Goal: Task Accomplishment & Management: Use online tool/utility

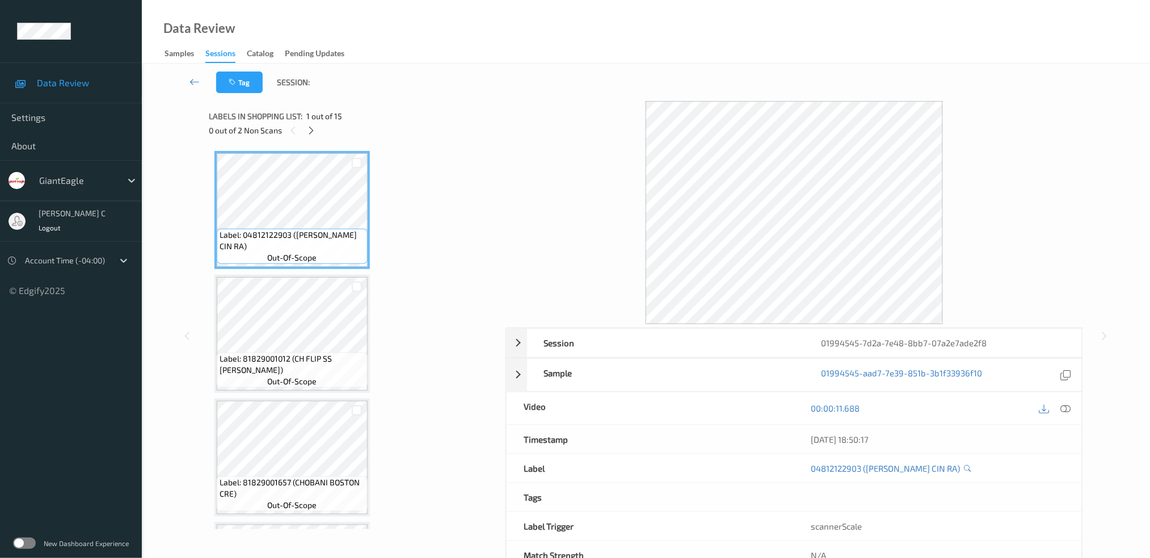
click at [313, 123] on div at bounding box center [311, 130] width 14 height 14
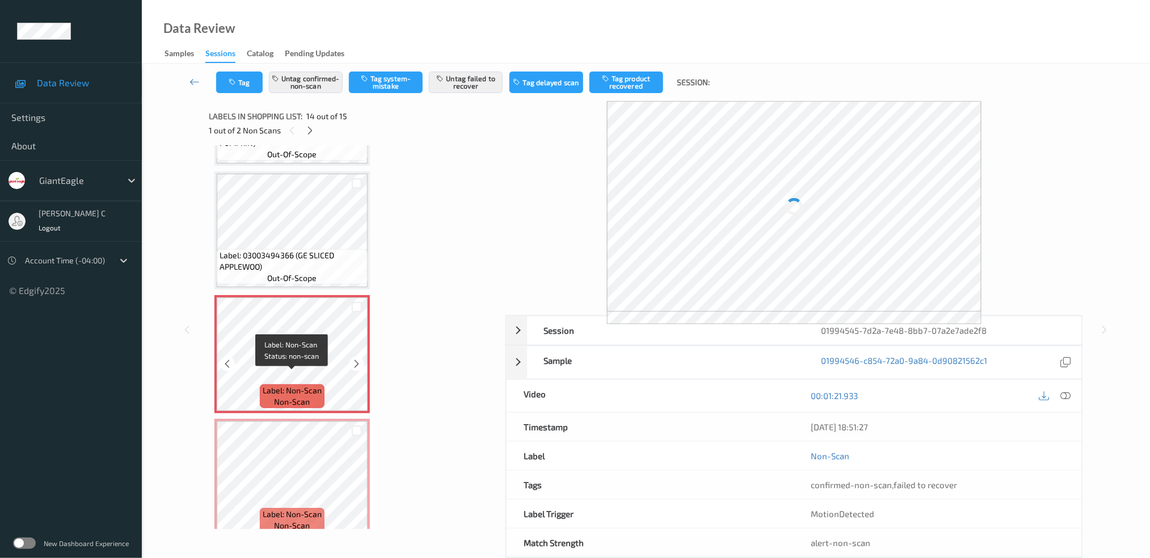
click at [306, 396] on span "non-scan" at bounding box center [293, 401] width 36 height 11
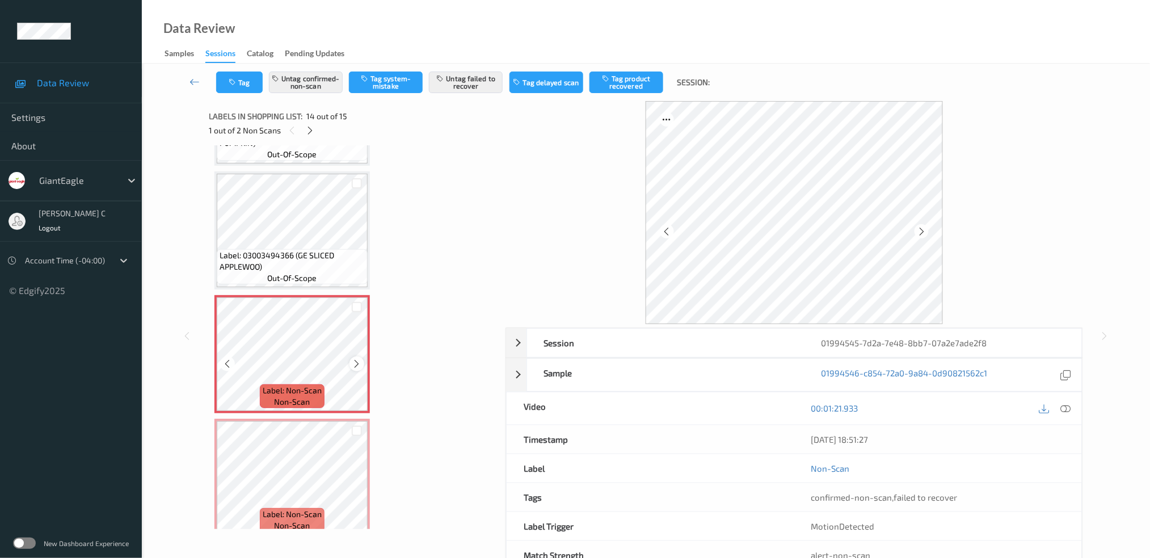
click at [352, 359] on icon at bounding box center [357, 364] width 10 height 10
click at [353, 359] on icon at bounding box center [357, 364] width 10 height 10
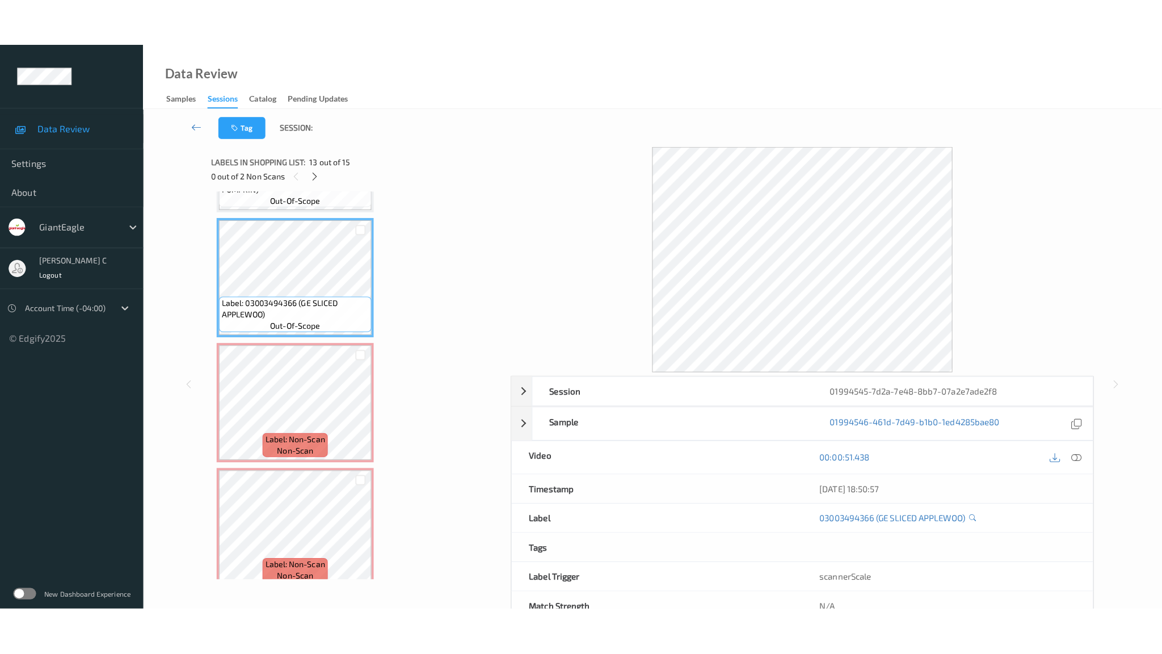
scroll to position [1388, 0]
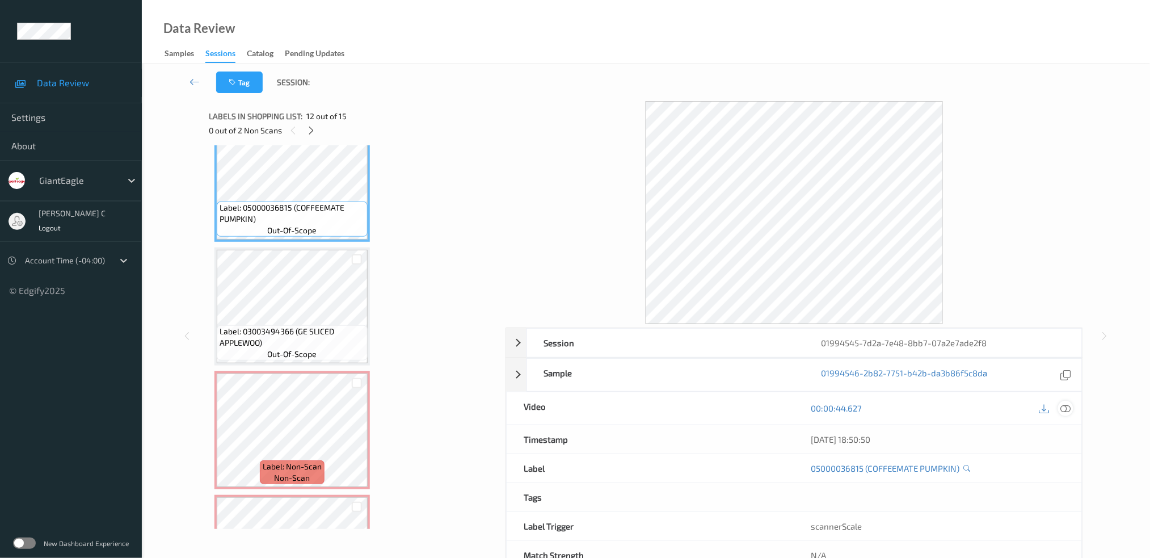
click at [1070, 407] on icon at bounding box center [1066, 408] width 10 height 10
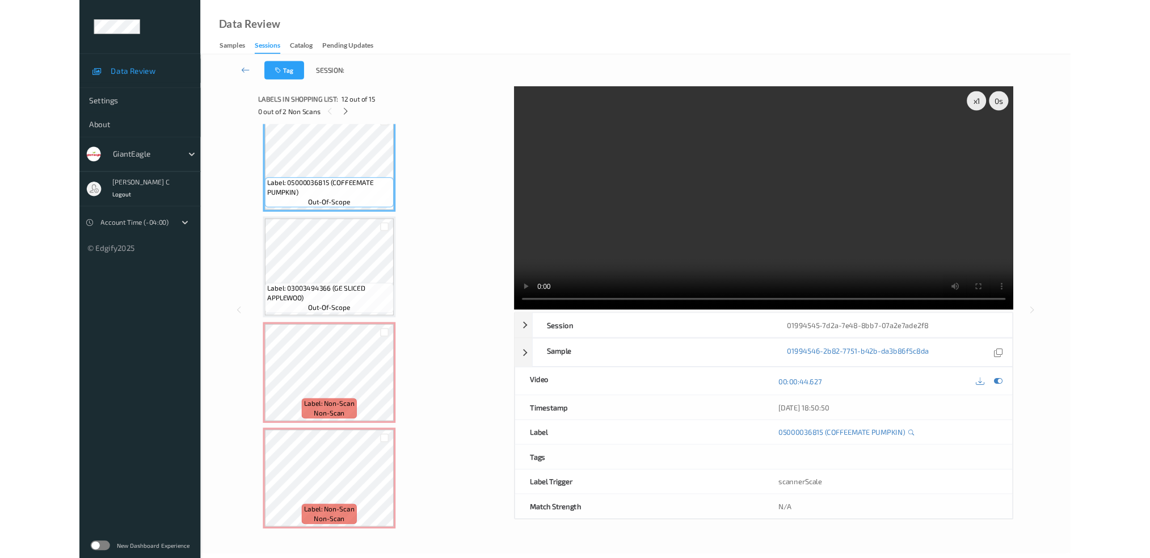
scroll to position [1368, 0]
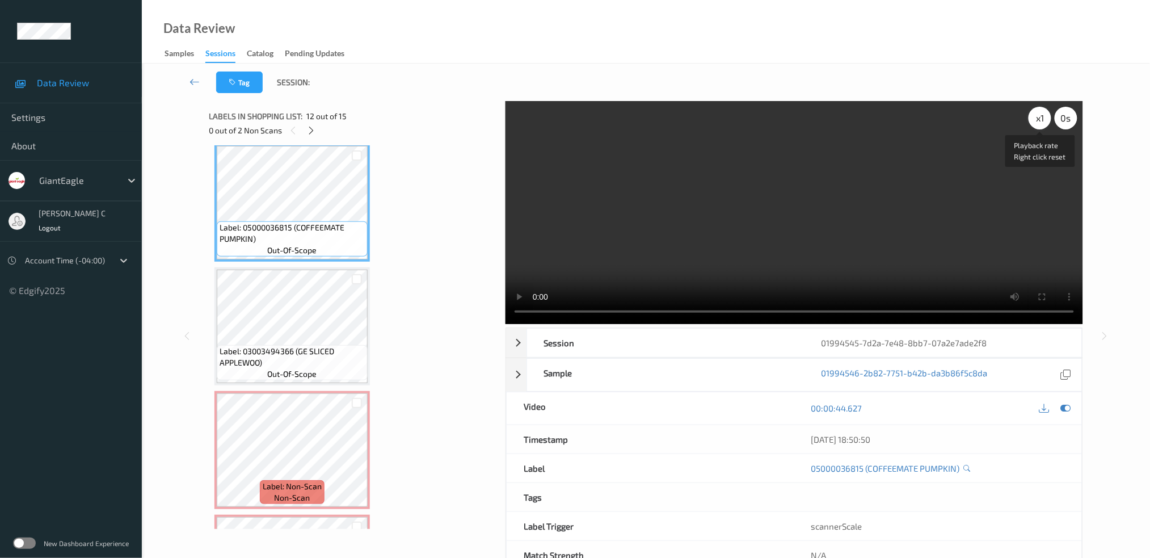
click at [1041, 118] on div "x 1" at bounding box center [1040, 118] width 23 height 23
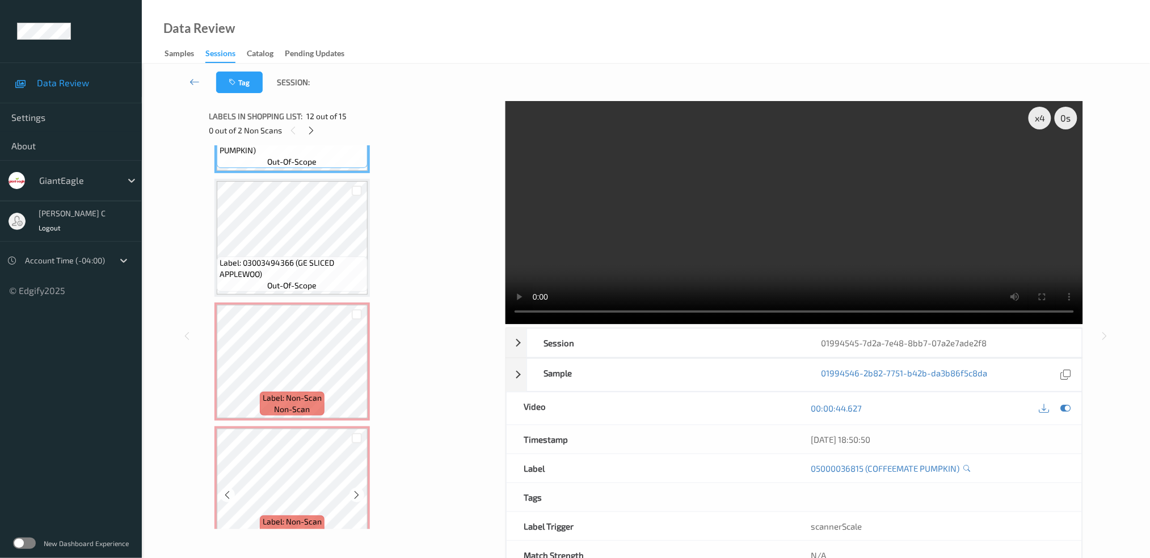
scroll to position [1463, 0]
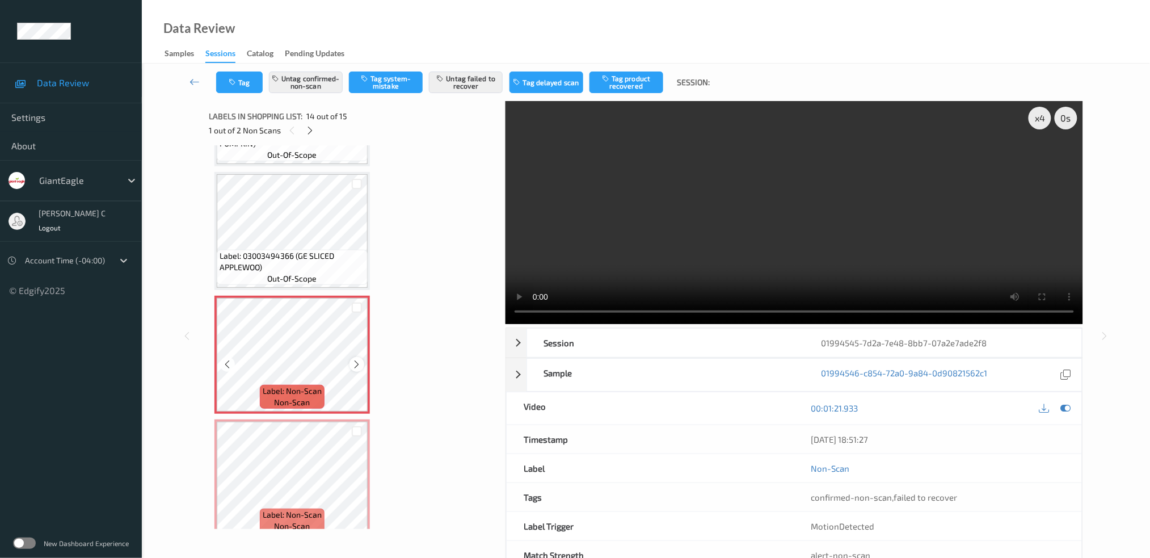
click at [357, 359] on icon at bounding box center [357, 364] width 10 height 10
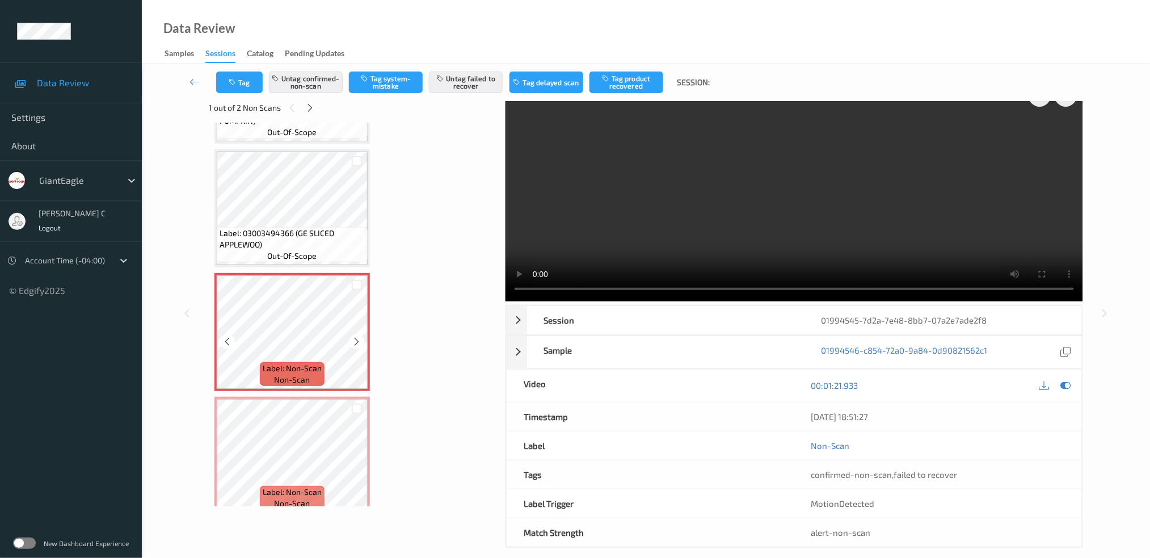
scroll to position [35, 0]
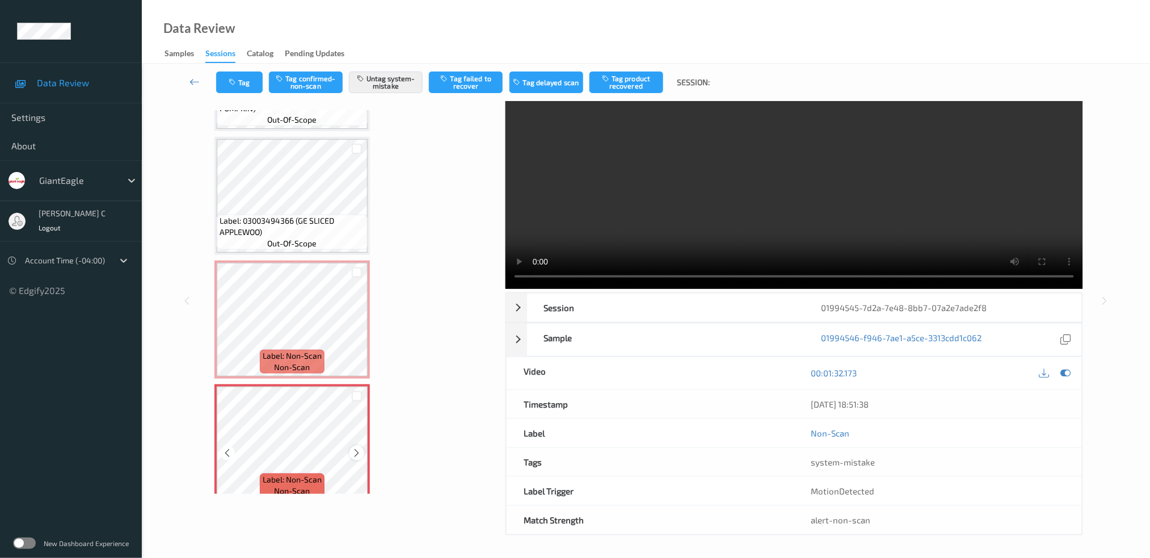
click at [357, 448] on icon at bounding box center [357, 453] width 10 height 10
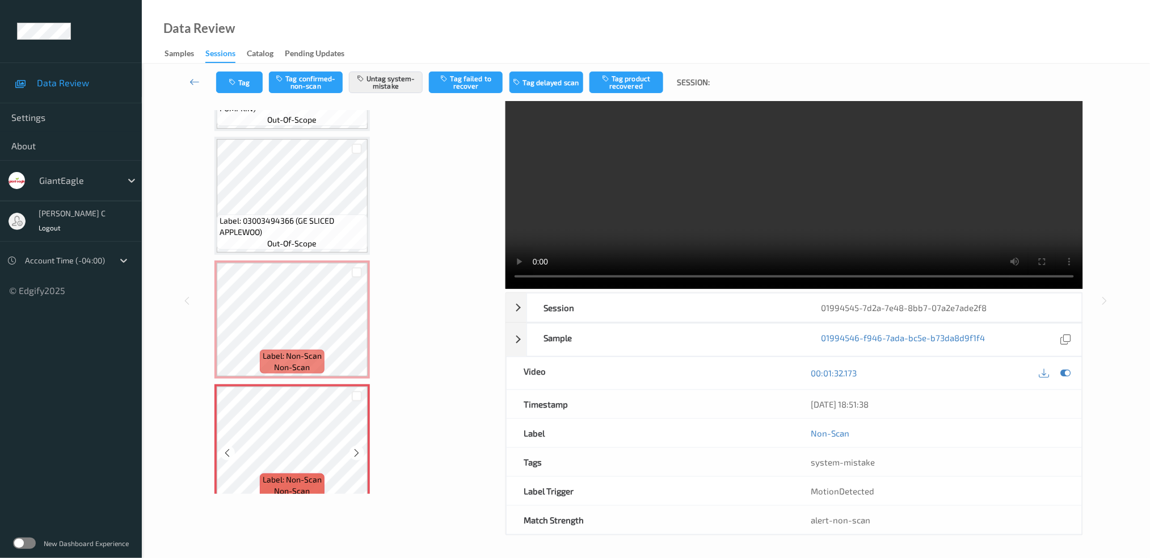
click at [357, 448] on icon at bounding box center [357, 453] width 10 height 10
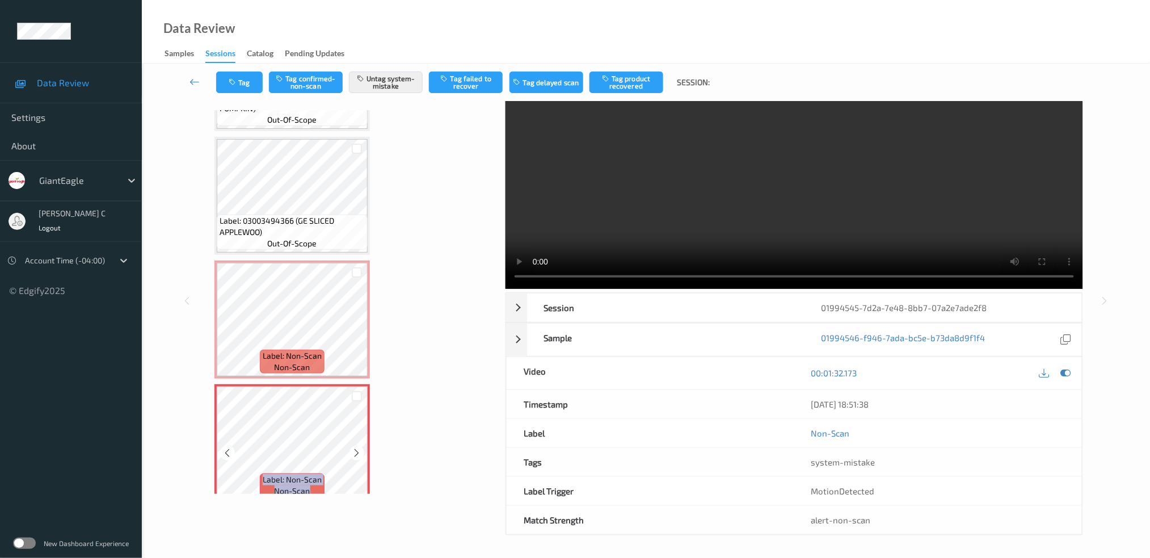
click at [357, 448] on icon at bounding box center [357, 453] width 10 height 10
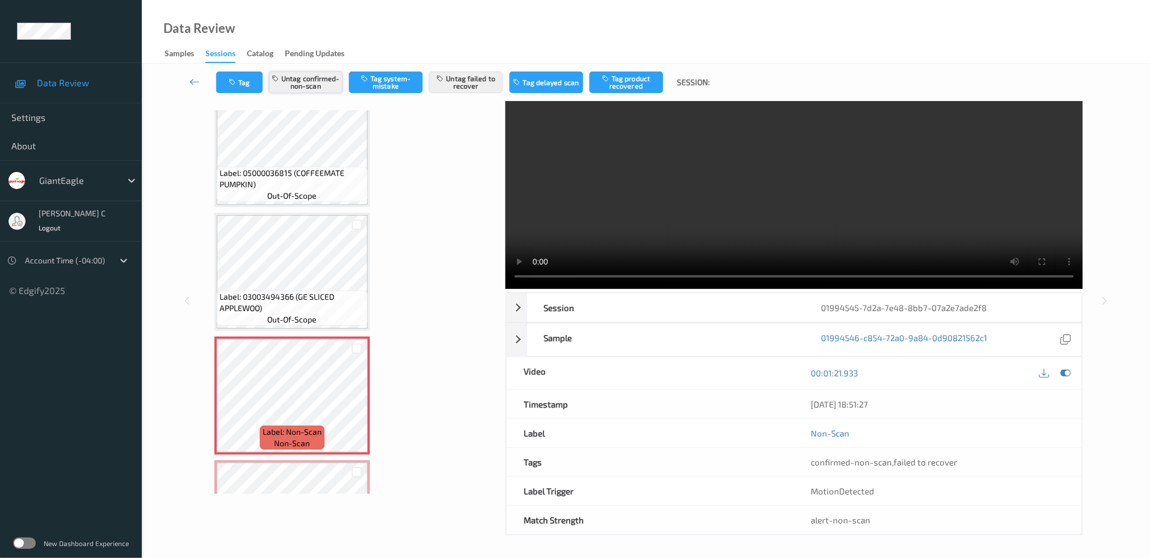
click at [306, 82] on button "Untag confirmed-non-scan" at bounding box center [306, 82] width 74 height 22
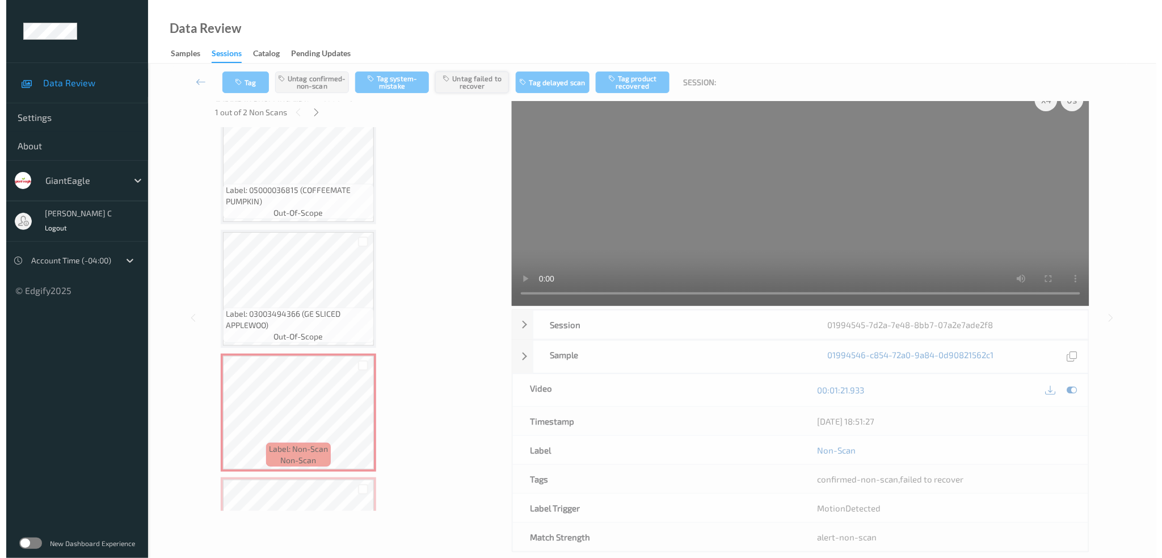
scroll to position [0, 0]
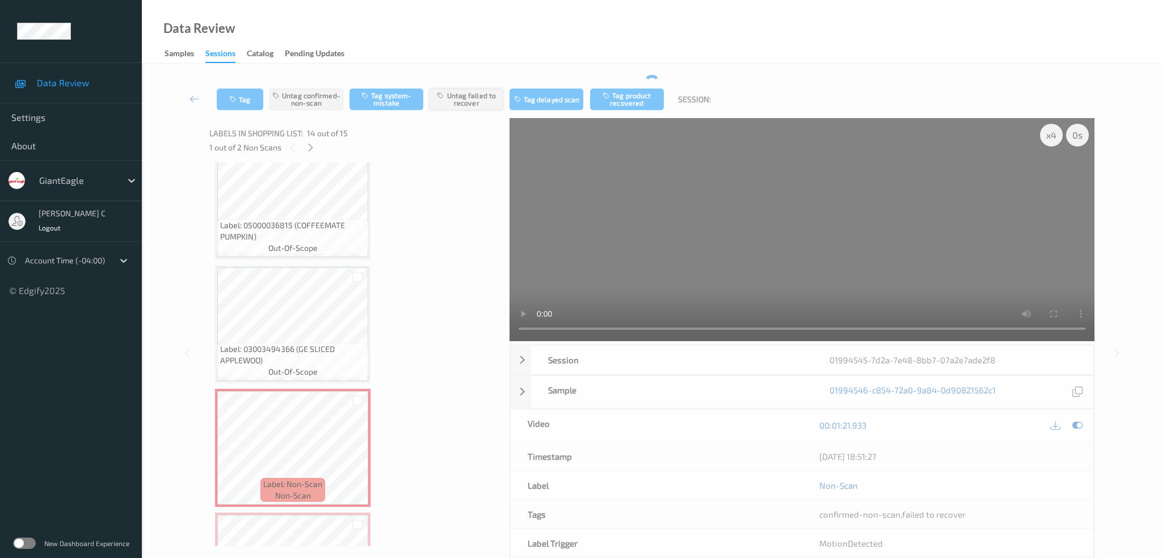
click at [470, 89] on button "Untag failed to recover" at bounding box center [467, 100] width 74 height 22
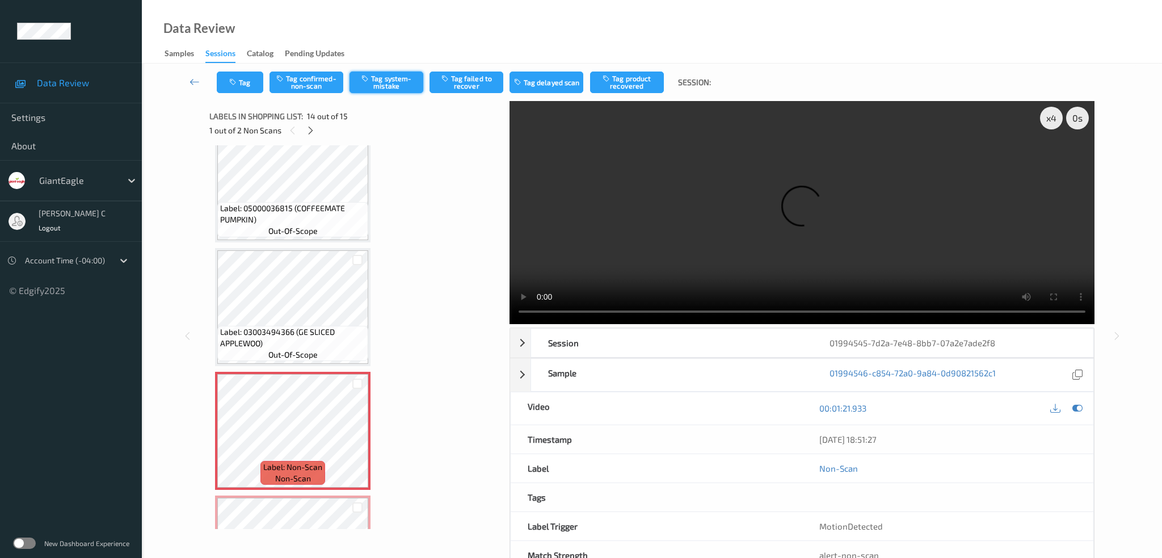
click at [405, 91] on button "Tag system-mistake" at bounding box center [387, 82] width 74 height 22
click at [232, 94] on div "Tag Tag confirmed-non-scan Untag system-mistake Tag failed to recover Tag delay…" at bounding box center [652, 82] width 974 height 37
click at [234, 89] on button "Tag" at bounding box center [240, 82] width 47 height 22
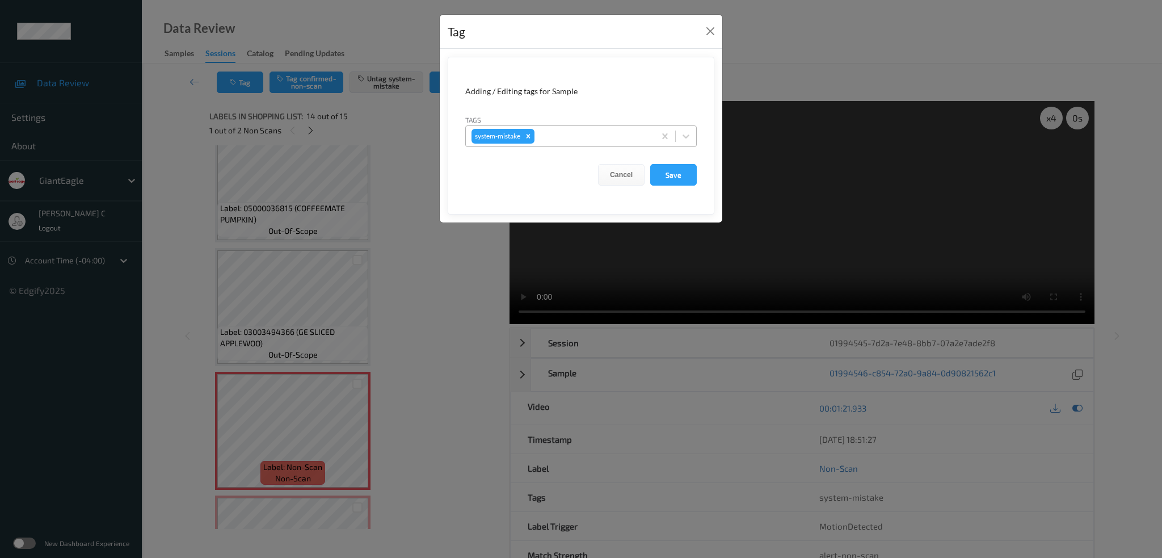
click at [585, 134] on div at bounding box center [593, 136] width 112 height 14
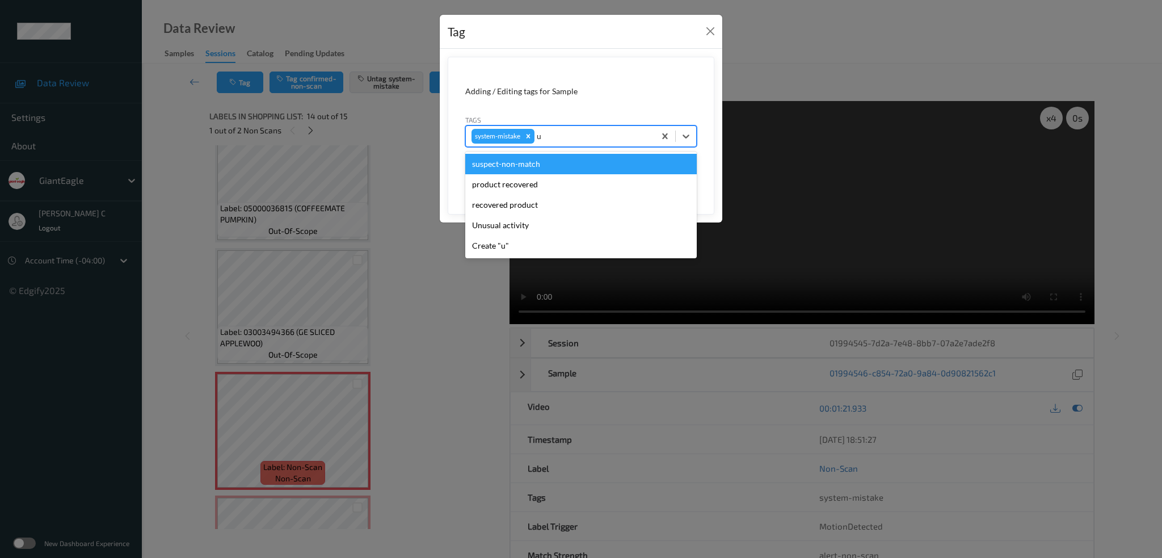
type input "un"
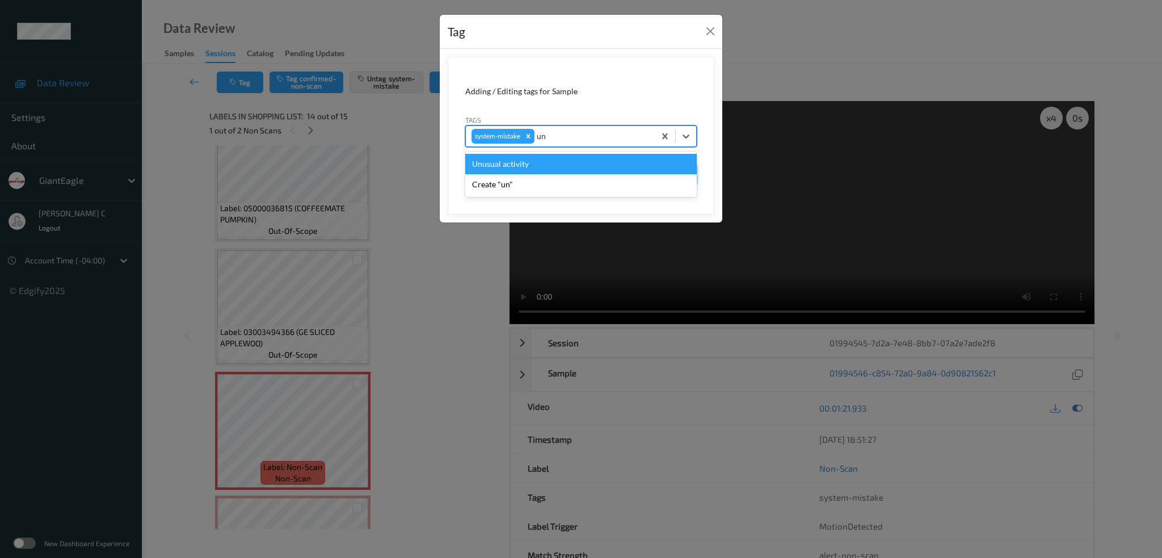
drag, startPoint x: 514, startPoint y: 163, endPoint x: 666, endPoint y: 177, distance: 152.1
click at [515, 164] on div "Unusual activity" at bounding box center [581, 164] width 232 height 20
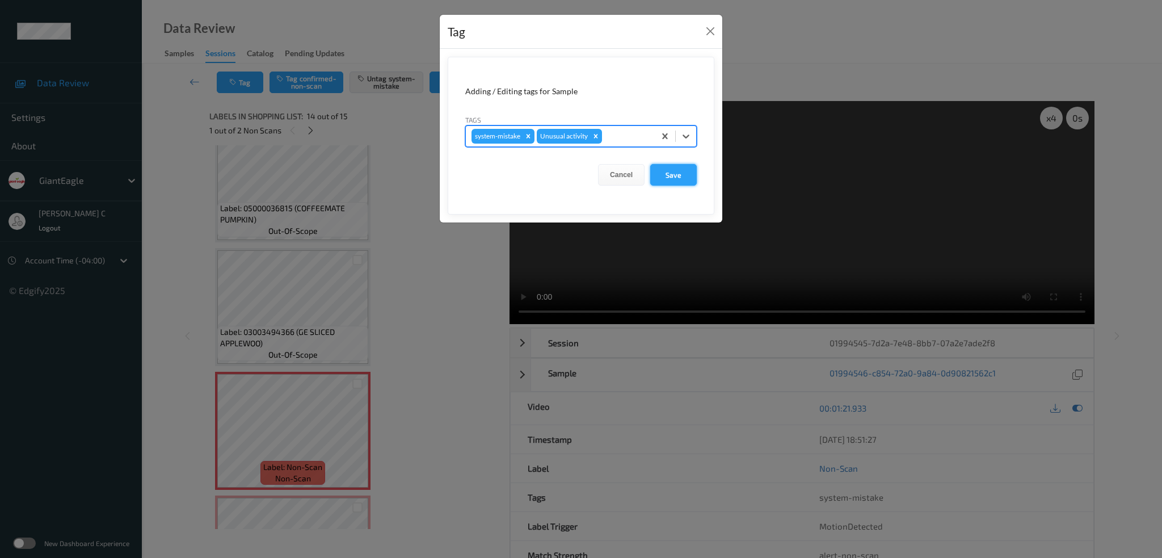
click at [659, 176] on button "Save" at bounding box center [673, 175] width 47 height 22
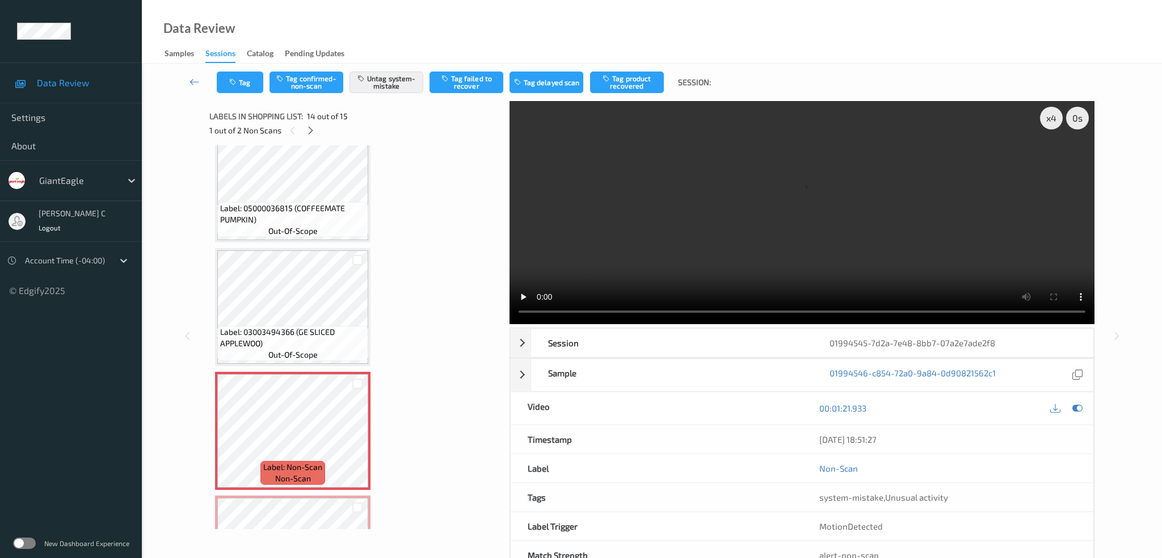
scroll to position [1463, 0]
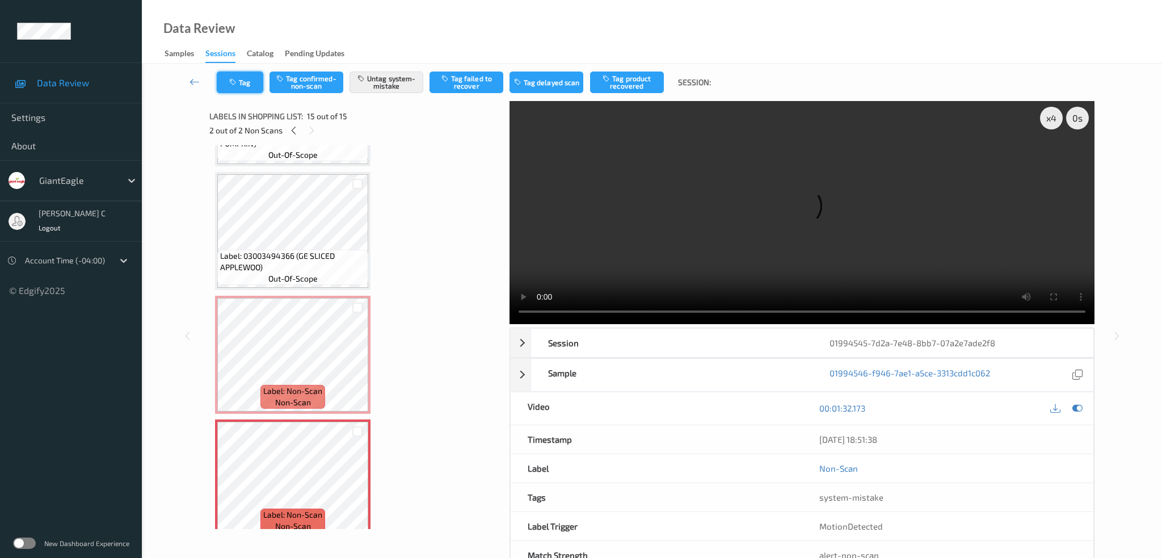
click at [239, 84] on button "Tag" at bounding box center [240, 82] width 47 height 22
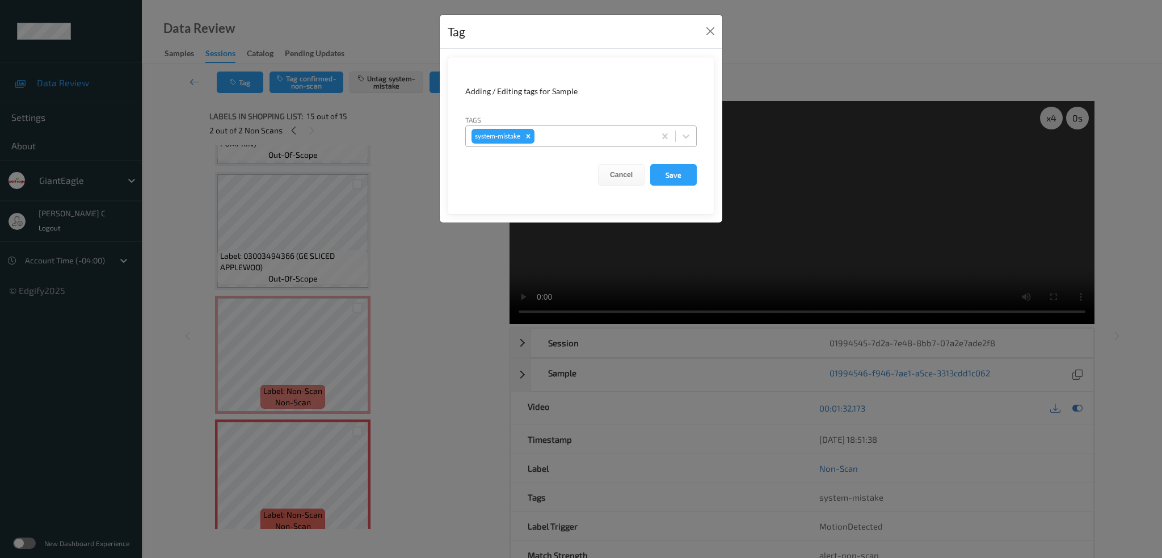
click at [566, 135] on div at bounding box center [593, 136] width 112 height 14
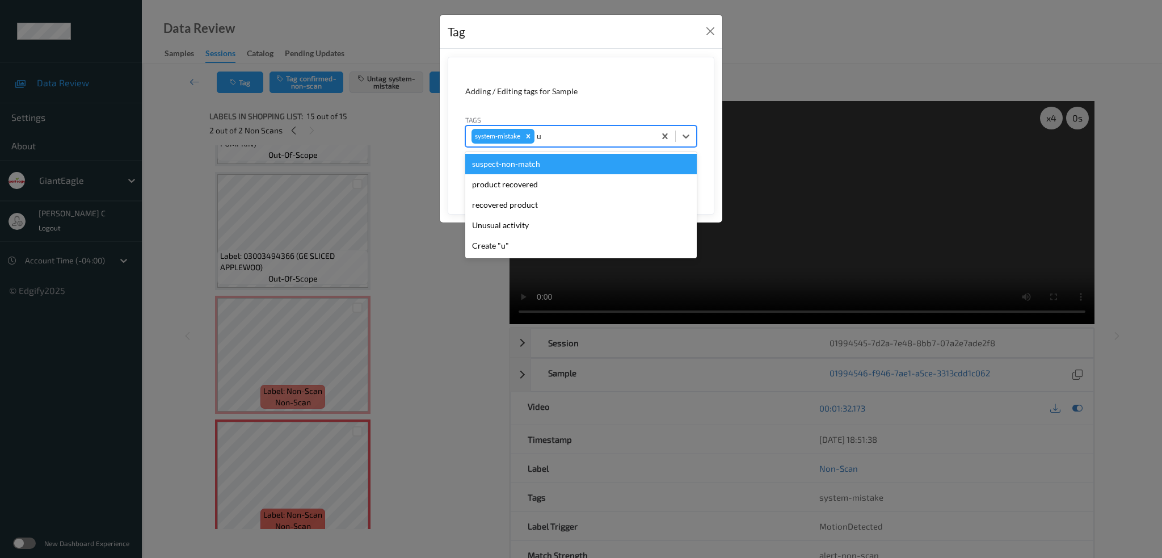
type input "un"
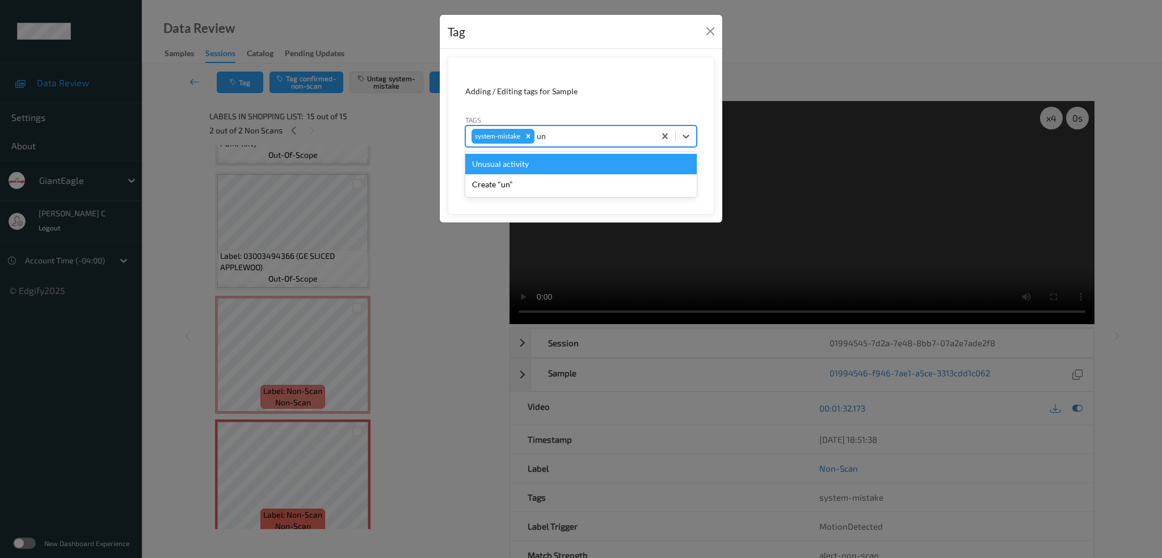
drag, startPoint x: 503, startPoint y: 164, endPoint x: 604, endPoint y: 169, distance: 101.1
click at [505, 164] on div "Unusual activity" at bounding box center [581, 164] width 232 height 20
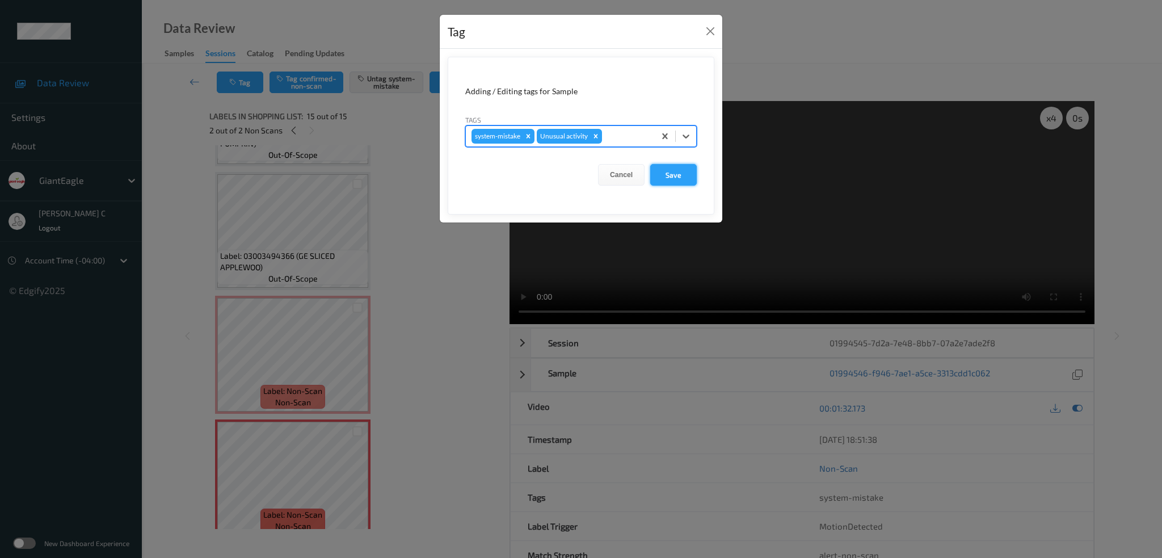
click at [674, 173] on button "Save" at bounding box center [673, 175] width 47 height 22
